Goal: Information Seeking & Learning: Learn about a topic

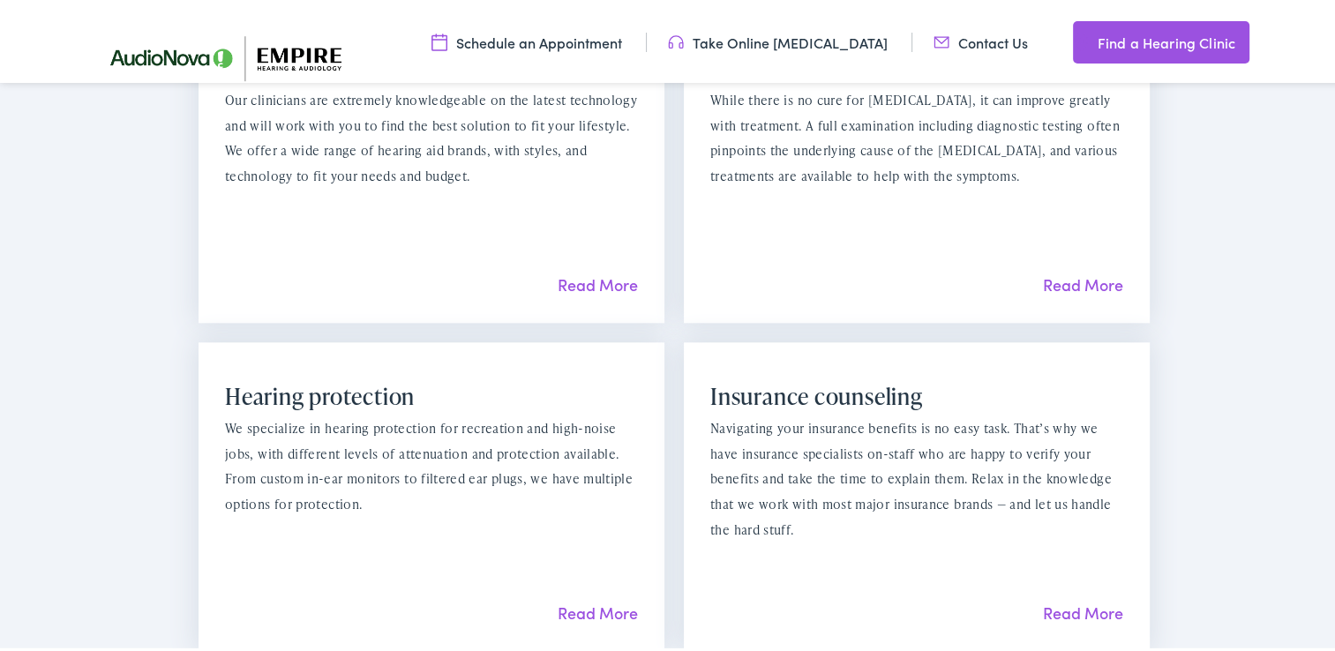
scroll to position [1765, 0]
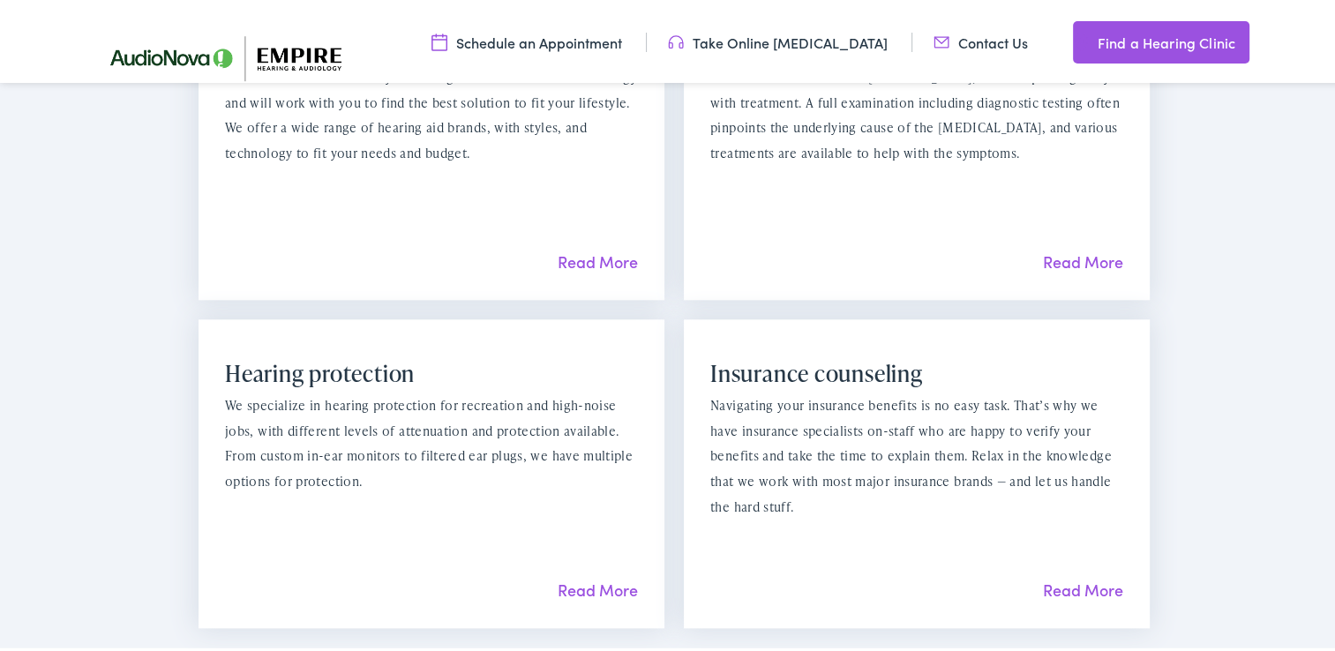
click at [1108, 575] on link "Read More" at bounding box center [1083, 586] width 80 height 22
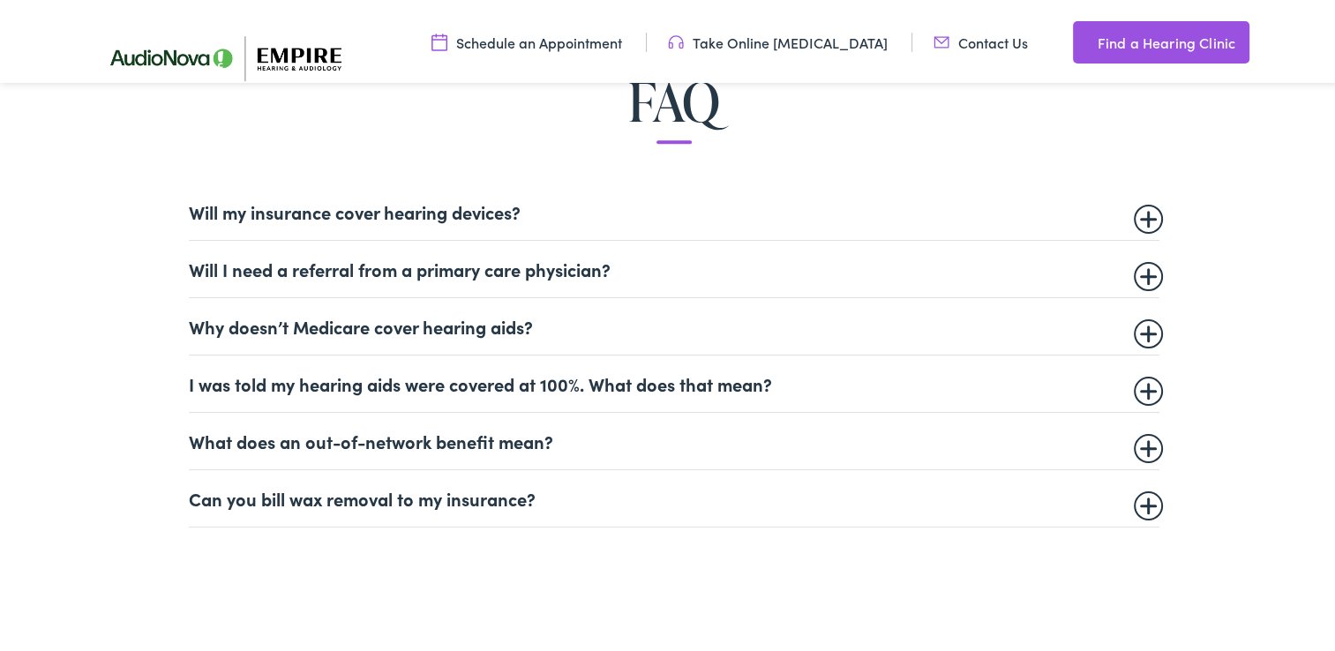
scroll to position [1059, 0]
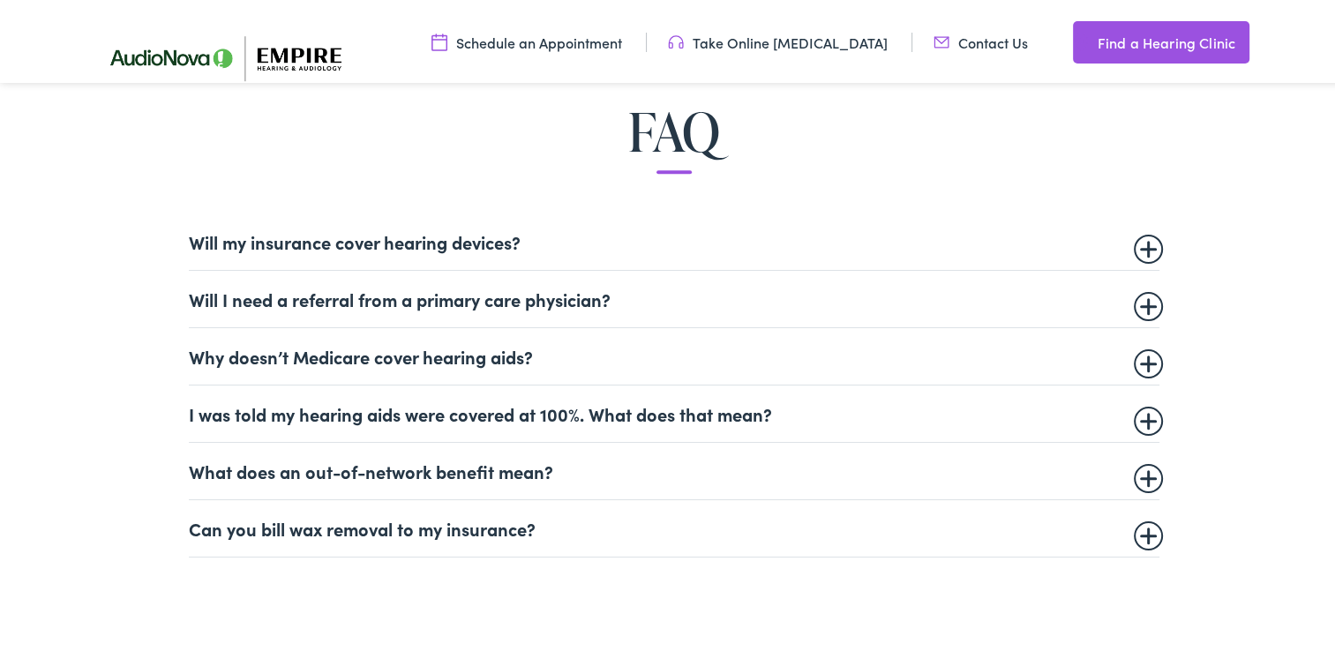
click at [1144, 241] on summary "Will my insurance cover hearing devices?" at bounding box center [674, 238] width 971 height 21
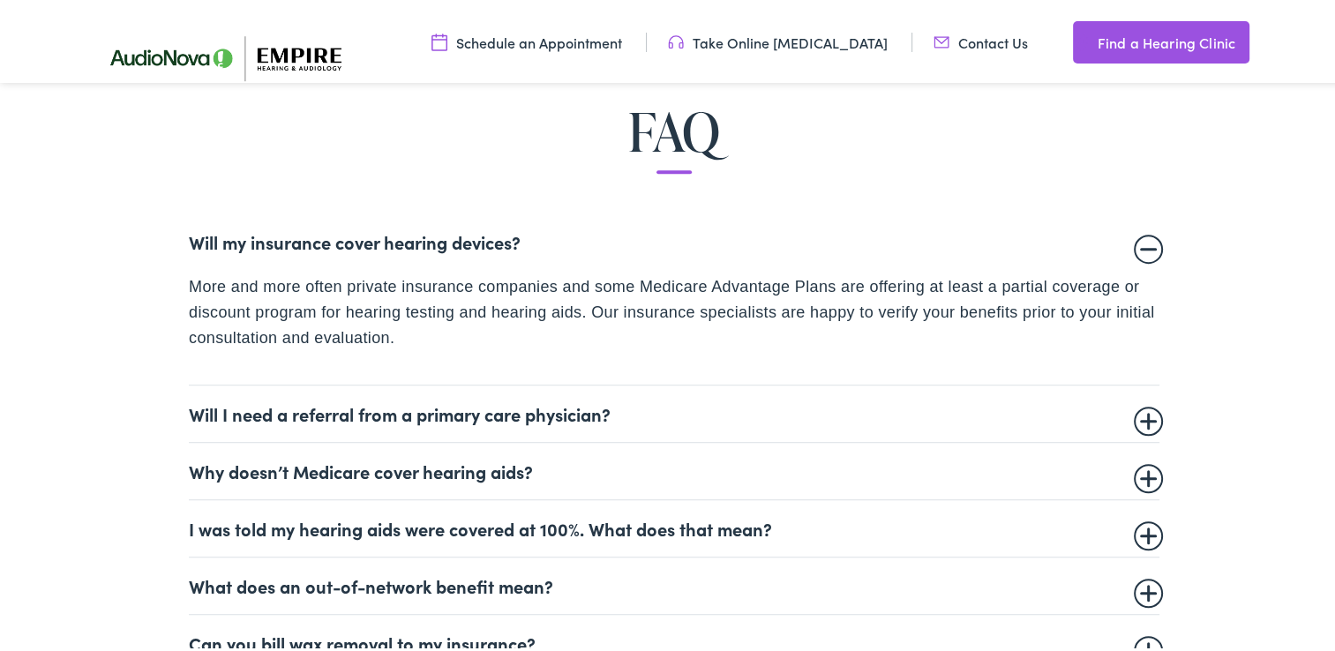
click at [1144, 241] on summary "Will my insurance cover hearing devices?" at bounding box center [674, 238] width 971 height 21
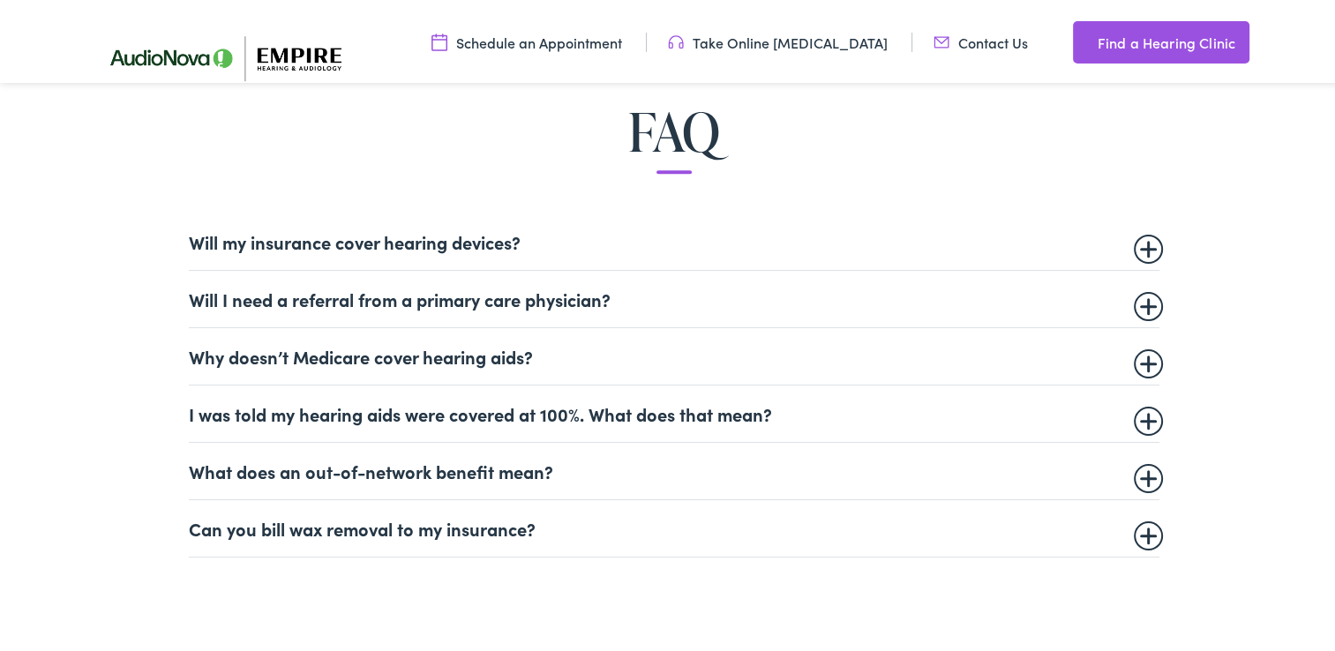
click at [1142, 361] on summary "Why doesn’t Medicare cover hearing aids?" at bounding box center [674, 352] width 971 height 21
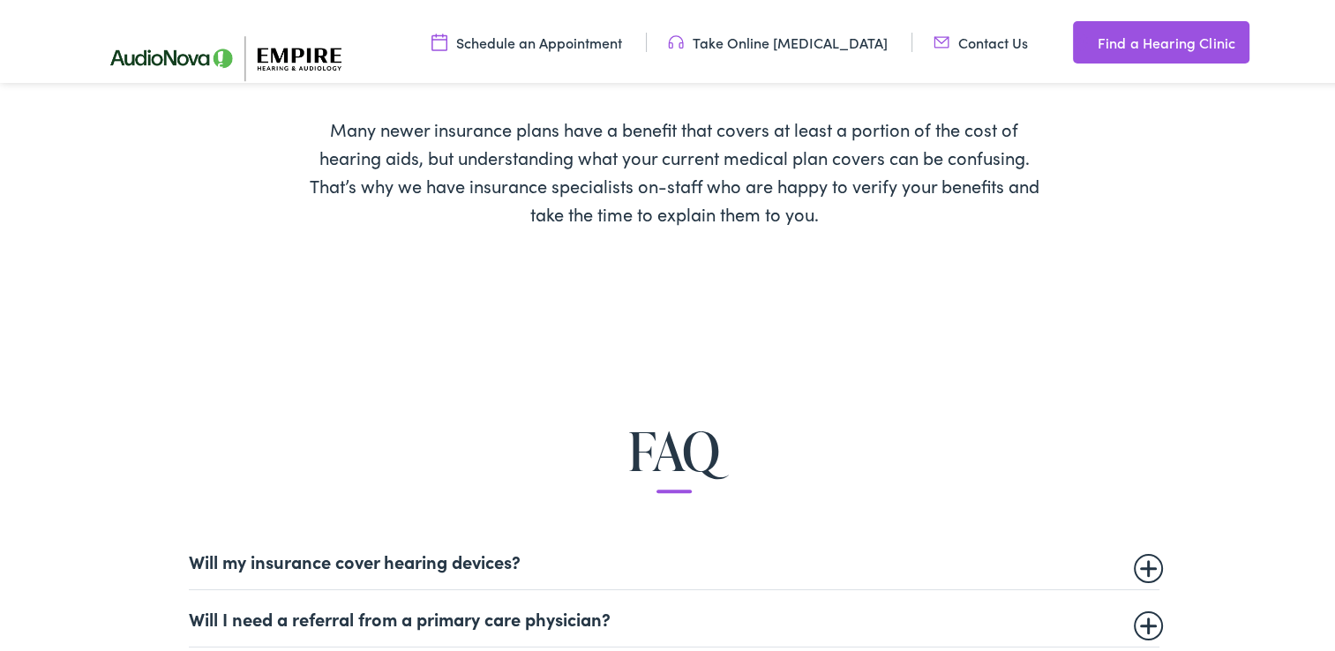
scroll to position [706, 0]
